Goal: Information Seeking & Learning: Learn about a topic

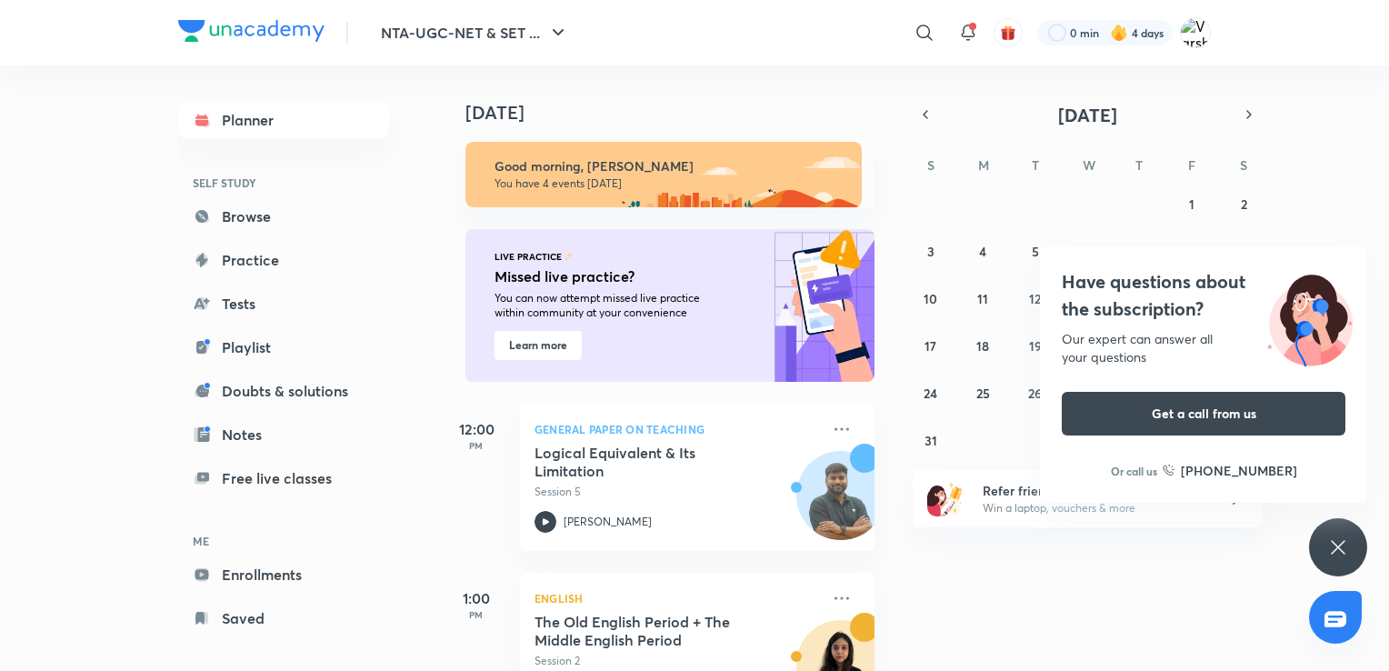
click at [1355, 566] on div "Have questions about the subscription? Our expert can answer all your questions…" at bounding box center [1338, 547] width 58 height 58
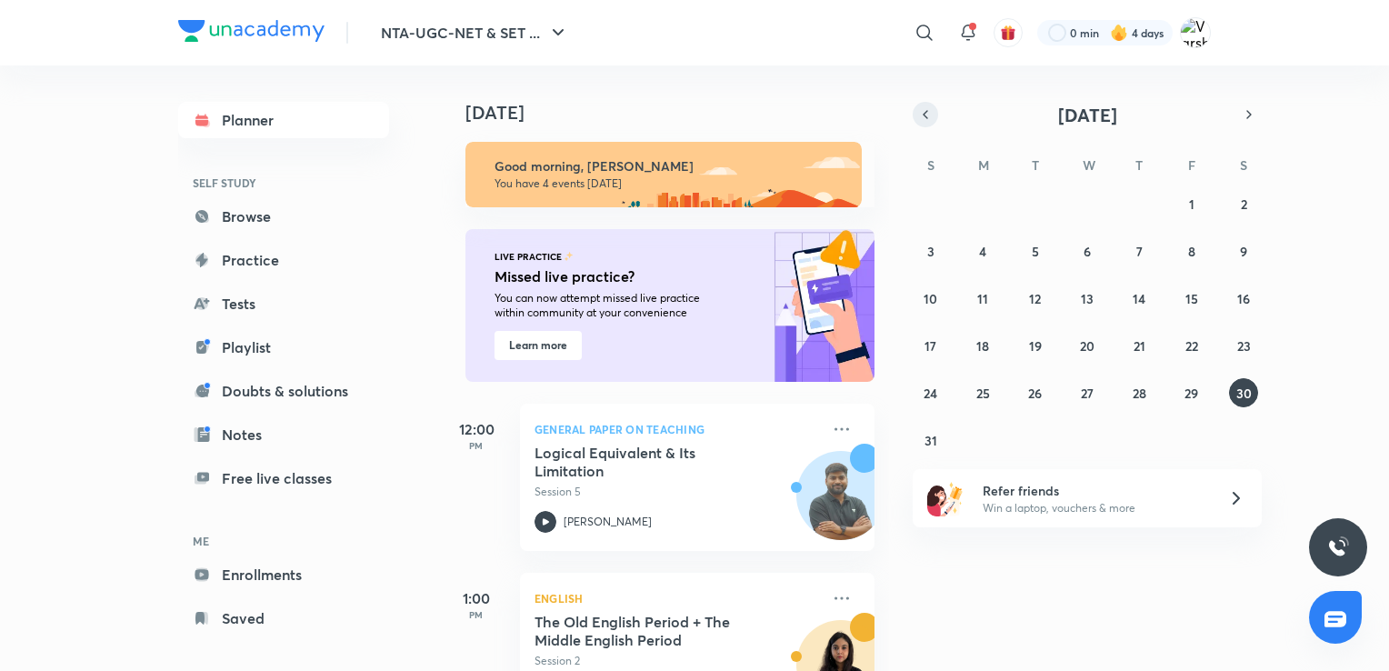
click at [927, 106] on icon "button" at bounding box center [925, 114] width 15 height 16
click at [1235, 245] on button "12" at bounding box center [1243, 250] width 29 height 29
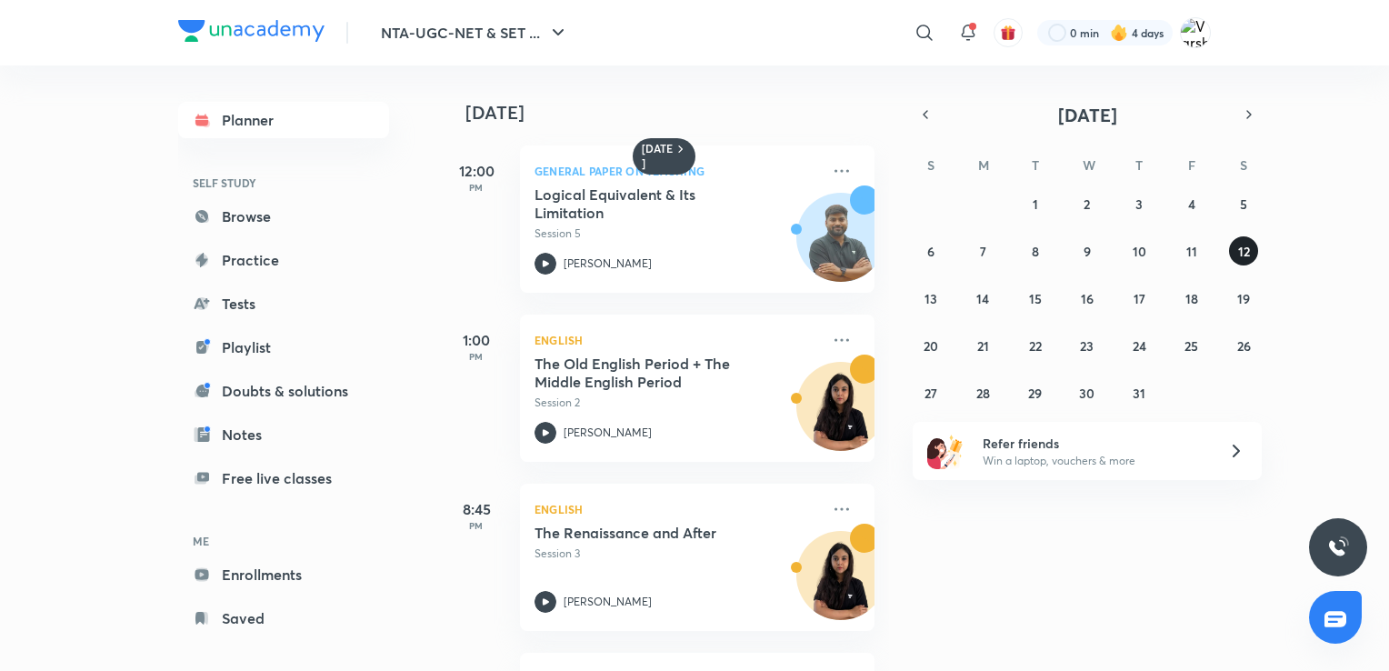
click at [1235, 245] on button "12" at bounding box center [1243, 250] width 29 height 29
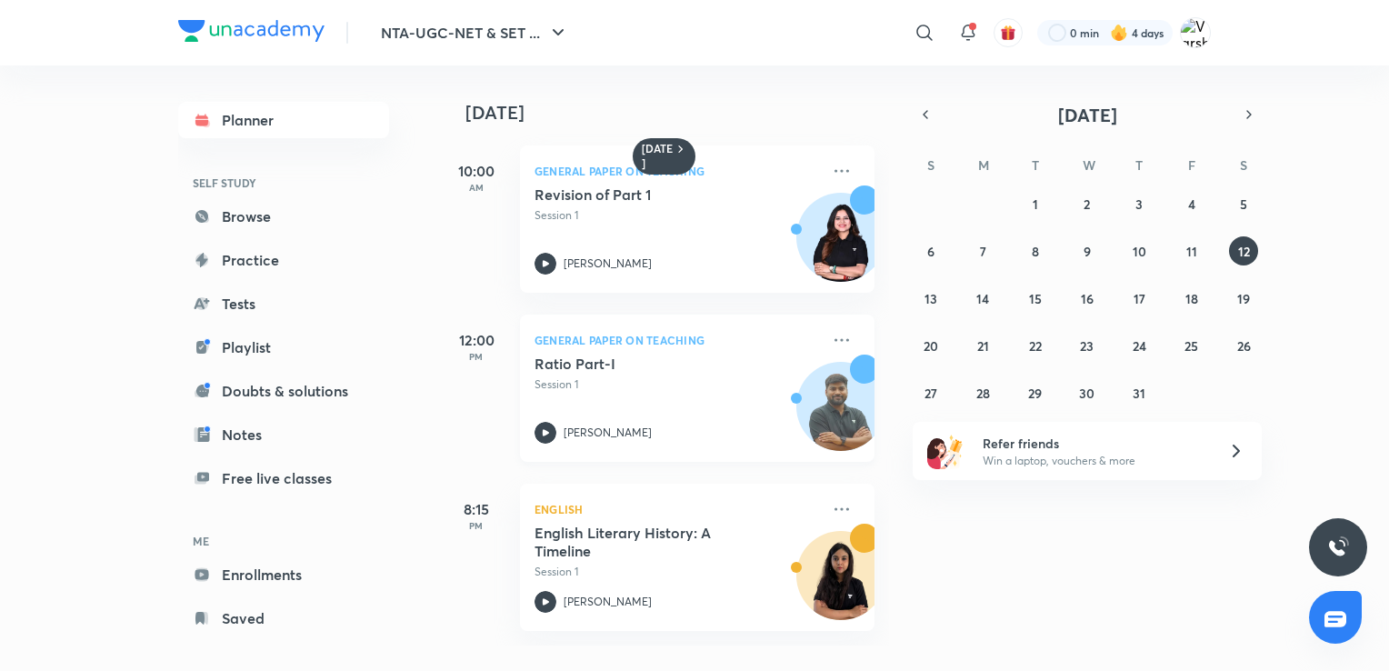
click at [680, 389] on p "Session 1" at bounding box center [677, 384] width 285 height 16
